Goal: Use online tool/utility: Utilize a website feature to perform a specific function

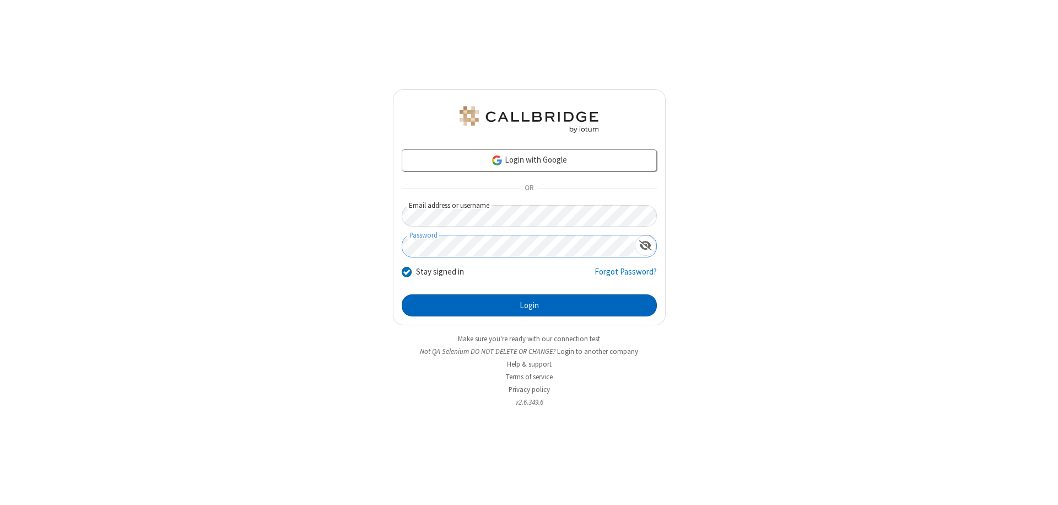
click at [529, 305] on button "Login" at bounding box center [529, 305] width 255 height 22
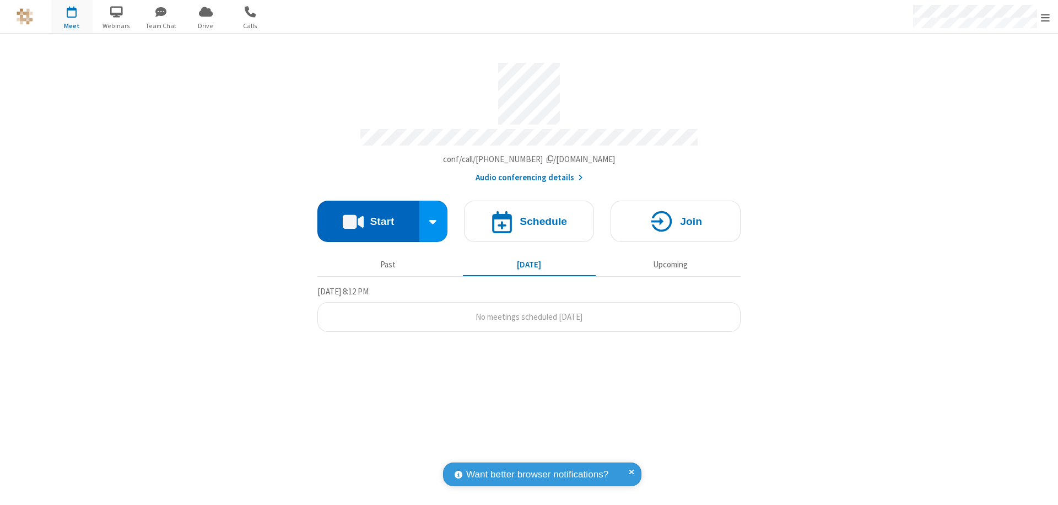
click at [368, 216] on button "Start" at bounding box center [368, 221] width 102 height 41
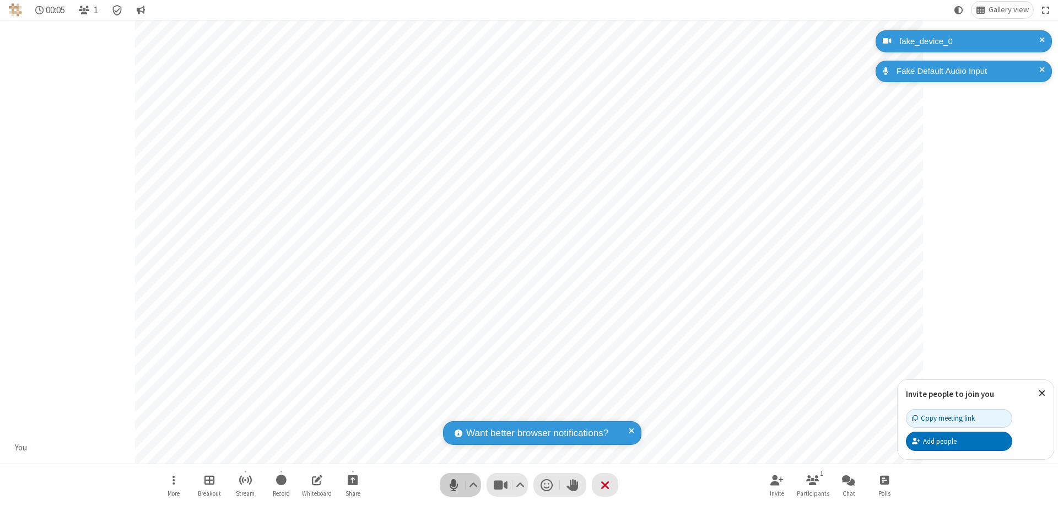
click at [454, 484] on span "Mute (⌘+Shift+A)" at bounding box center [453, 485] width 17 height 16
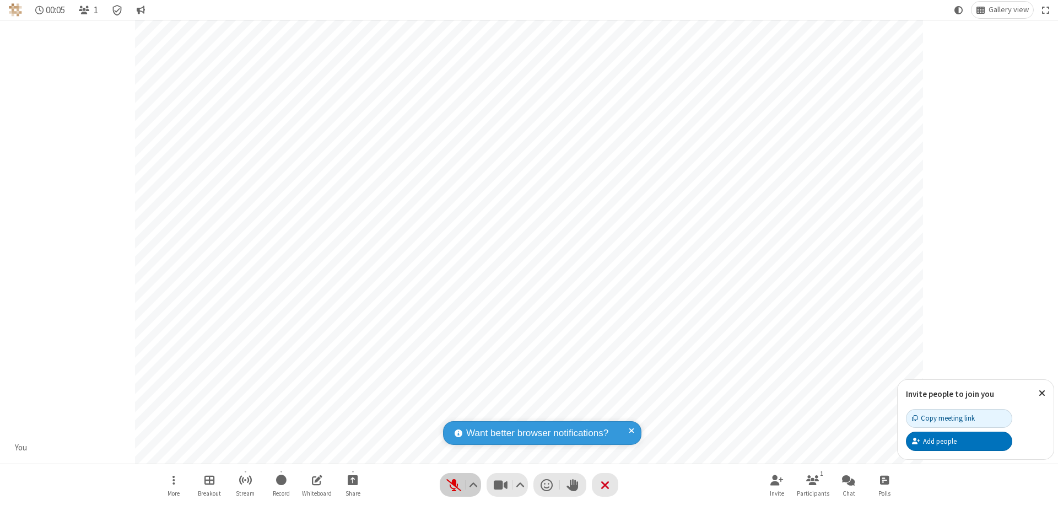
click at [454, 484] on span "Unmute (⌘+Shift+A)" at bounding box center [453, 485] width 17 height 16
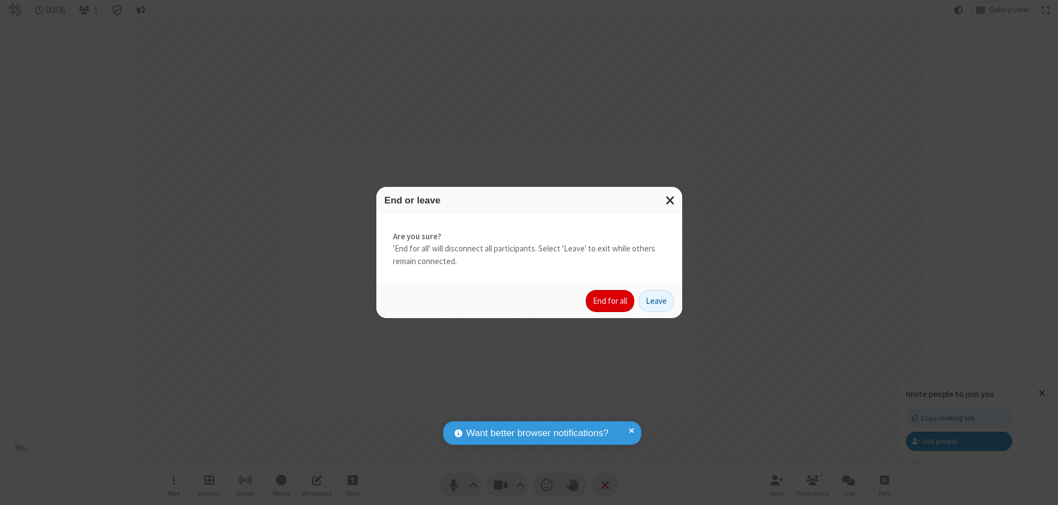
click at [611, 301] on button "End for all" at bounding box center [610, 301] width 48 height 22
